Goal: Task Accomplishment & Management: Manage account settings

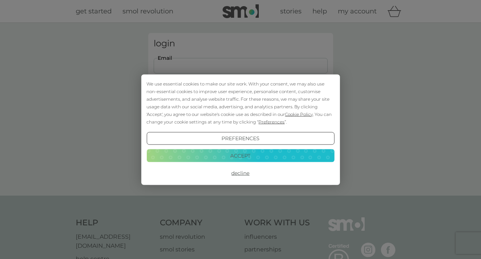
type input "[EMAIL_ADDRESS][DOMAIN_NAME]"
click at [241, 154] on button "Accept" at bounding box center [240, 155] width 188 height 13
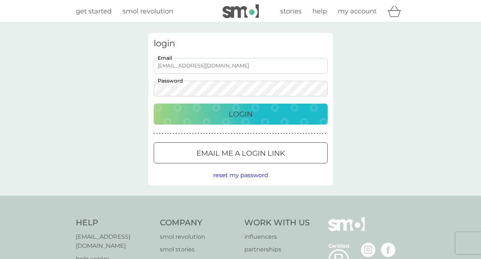
click at [271, 115] on div "Login" at bounding box center [241, 114] width 160 height 12
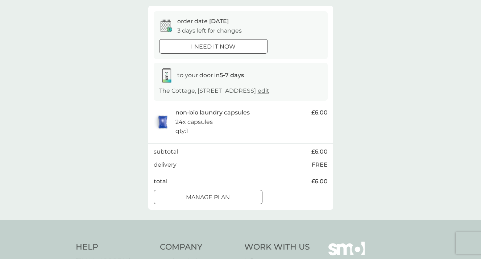
scroll to position [63, 0]
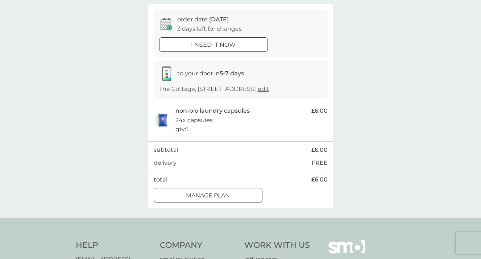
click at [212, 199] on div at bounding box center [208, 196] width 26 height 8
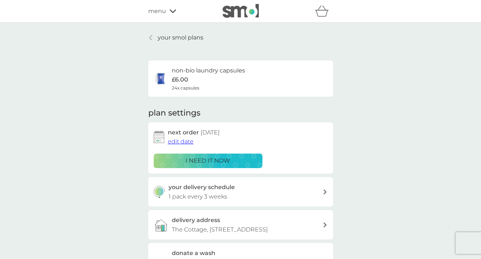
click at [179, 140] on span "edit date" at bounding box center [181, 141] width 26 height 7
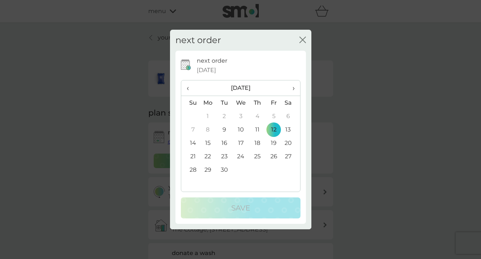
click at [241, 154] on td "24" at bounding box center [240, 156] width 17 height 13
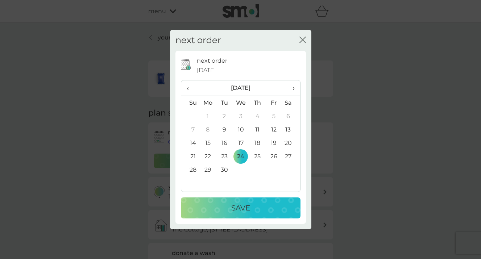
click at [247, 207] on p "Save" at bounding box center [240, 208] width 19 height 12
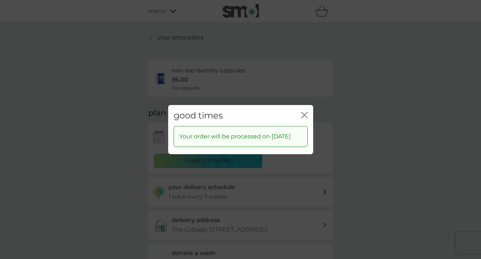
click at [305, 112] on icon "close" at bounding box center [304, 115] width 7 height 7
